Goal: Navigation & Orientation: Find specific page/section

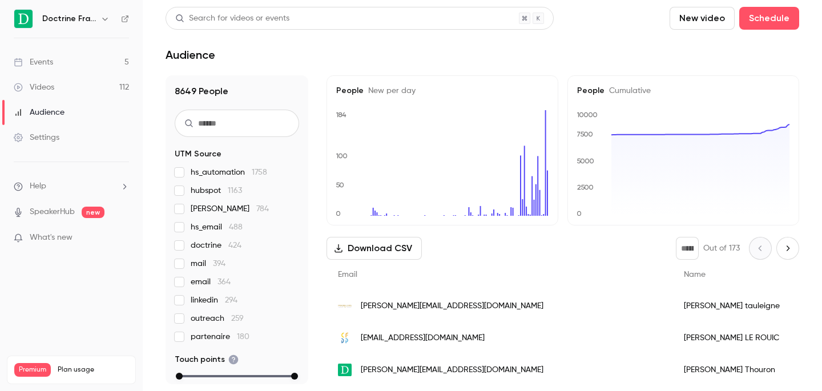
click at [107, 19] on icon "button" at bounding box center [104, 18] width 9 height 9
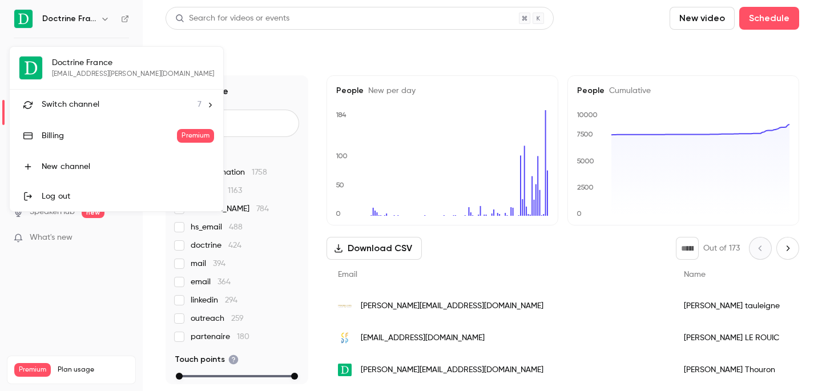
click at [85, 100] on span "Switch channel" at bounding box center [71, 105] width 58 height 12
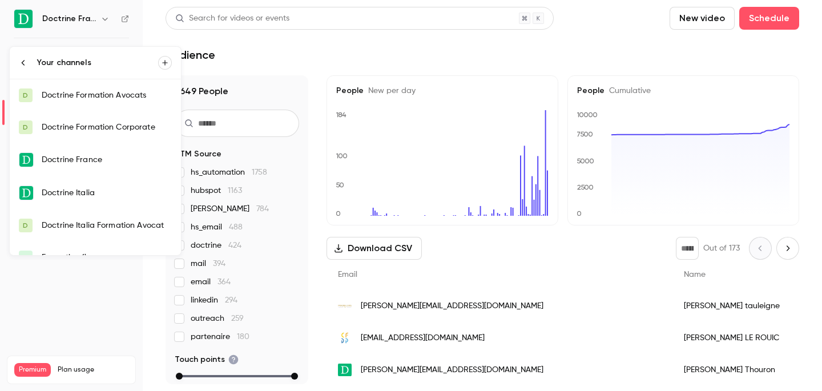
click at [94, 120] on link "D Doctrine Formation Corporate" at bounding box center [95, 127] width 171 height 32
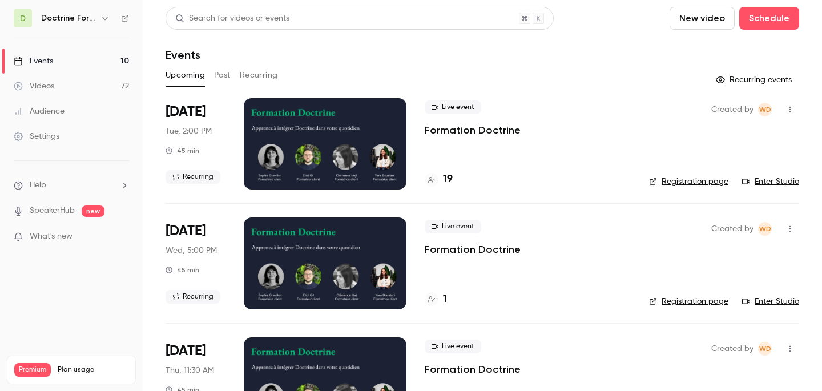
click at [104, 16] on icon "button" at bounding box center [104, 18] width 9 height 9
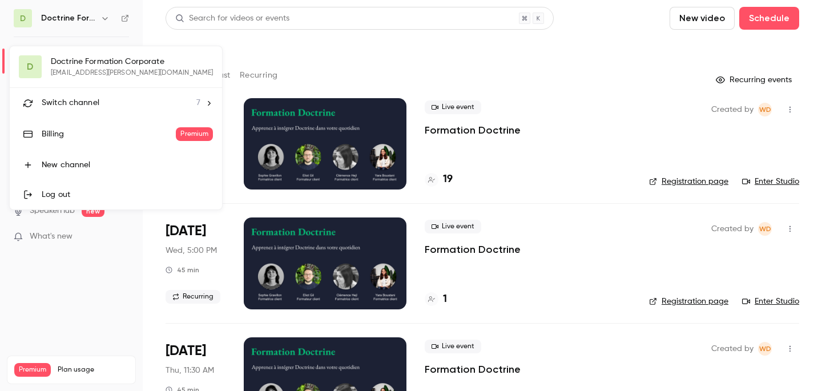
click at [91, 96] on li "Switch channel 7" at bounding box center [116, 103] width 212 height 30
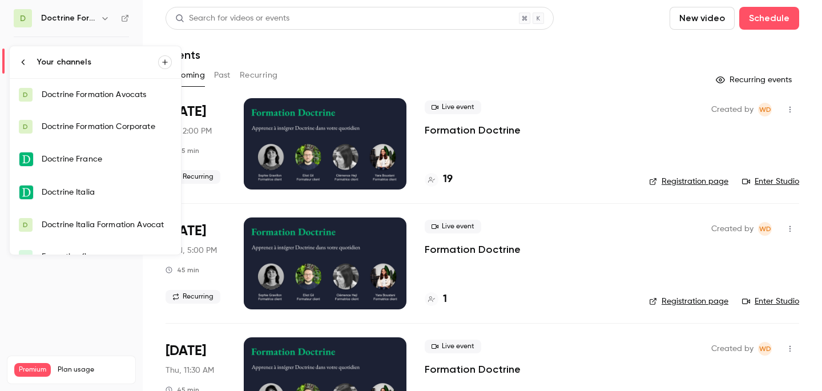
click at [94, 87] on link "D Doctrine Formation Avocats" at bounding box center [95, 95] width 171 height 32
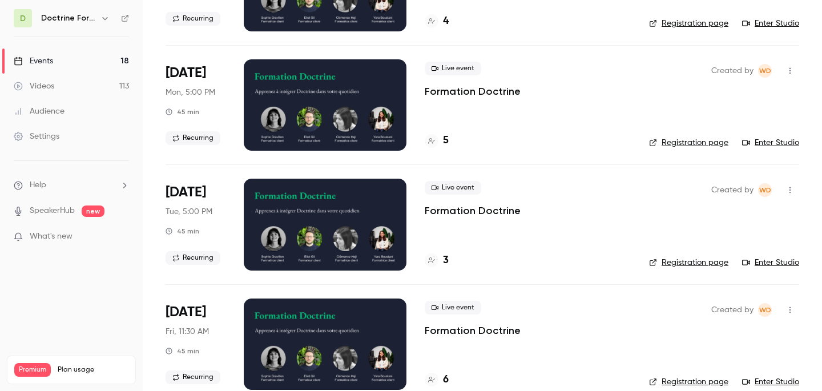
scroll to position [570, 0]
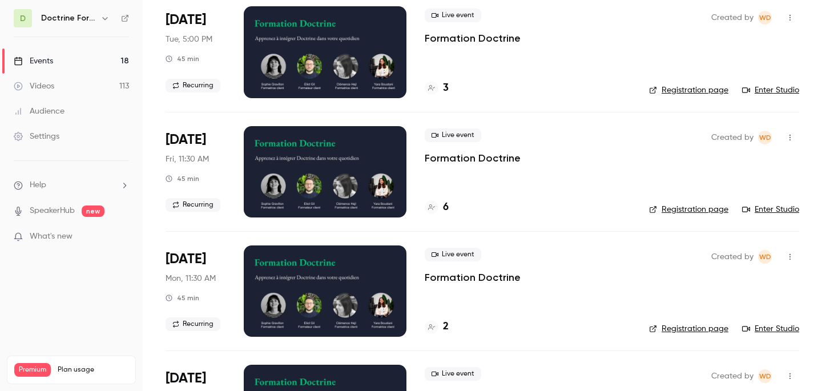
click at [103, 18] on icon "button" at bounding box center [104, 18] width 9 height 9
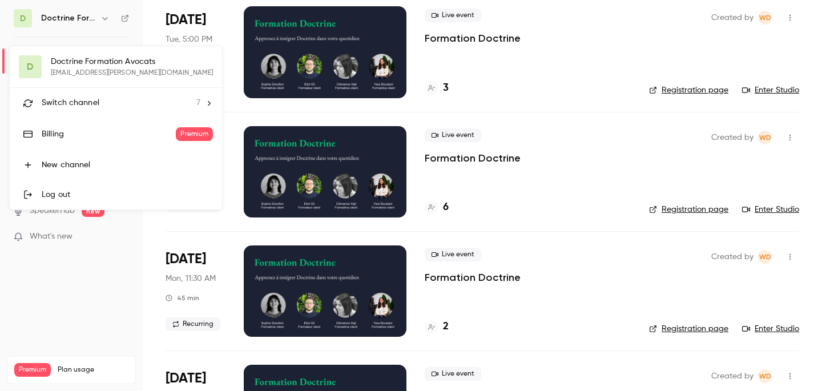
click at [104, 102] on div "Switch channel 7" at bounding box center [121, 103] width 159 height 12
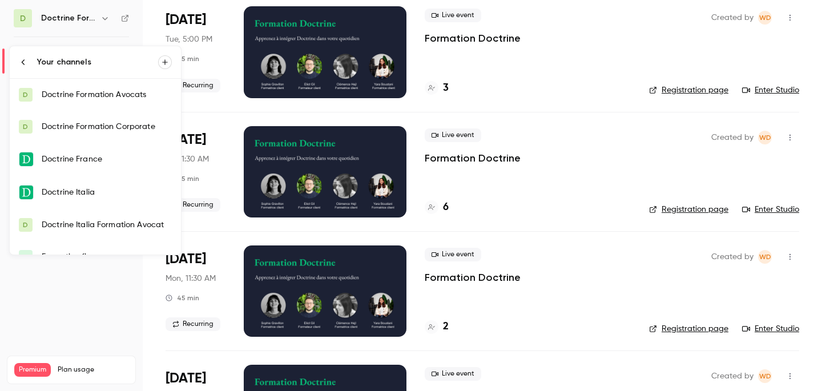
click at [104, 130] on div "Doctrine Formation Corporate" at bounding box center [107, 126] width 130 height 11
